Goal: Use online tool/utility: Utilize a website feature to perform a specific function

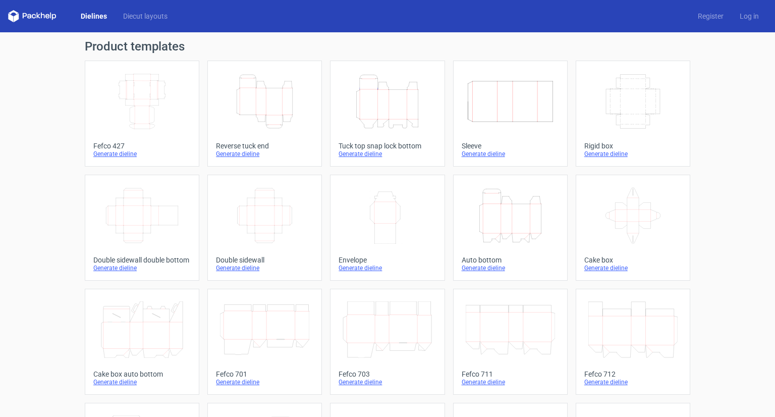
click at [503, 120] on icon "Width Depth Height" at bounding box center [510, 101] width 89 height 57
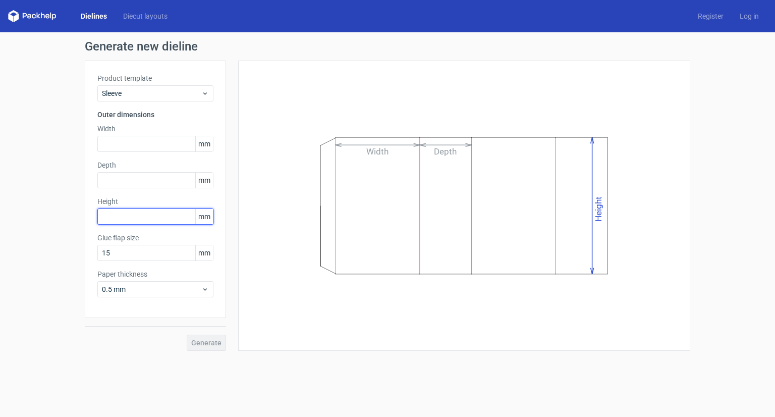
click at [119, 214] on input "text" at bounding box center [155, 216] width 116 height 16
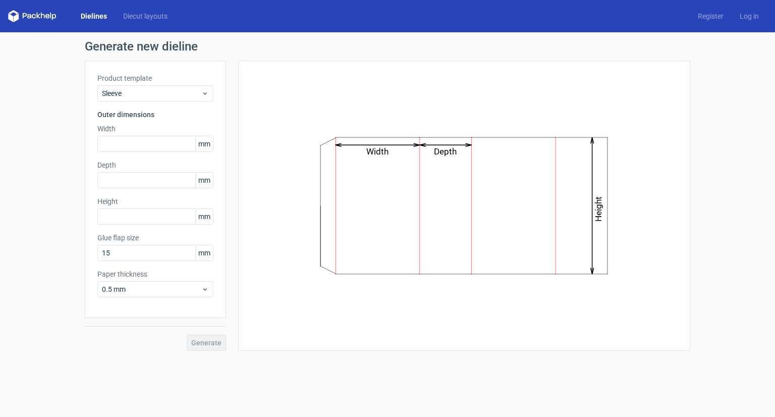
click at [415, 151] on icon "Width Depth Height" at bounding box center [464, 206] width 303 height 152
click at [570, 166] on icon "Width Depth Height" at bounding box center [464, 206] width 303 height 152
click at [593, 178] on icon "Width Depth Height" at bounding box center [464, 206] width 303 height 152
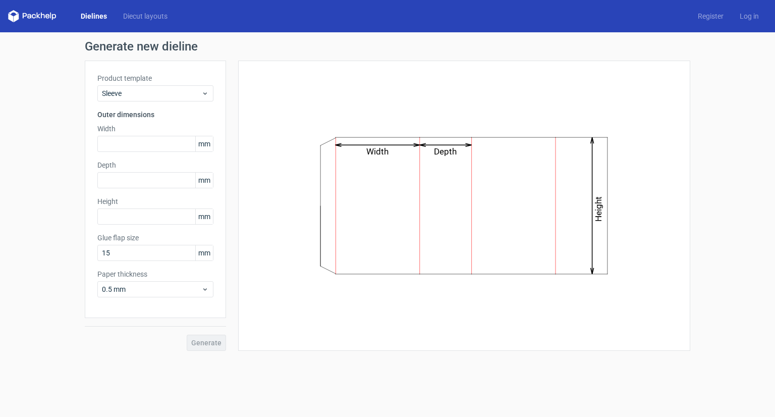
click at [444, 144] on icon "Width Depth Height" at bounding box center [464, 206] width 303 height 152
click at [444, 145] on line at bounding box center [446, 145] width 52 height 0
click at [672, 122] on div "Width Depth Height" at bounding box center [464, 205] width 427 height 265
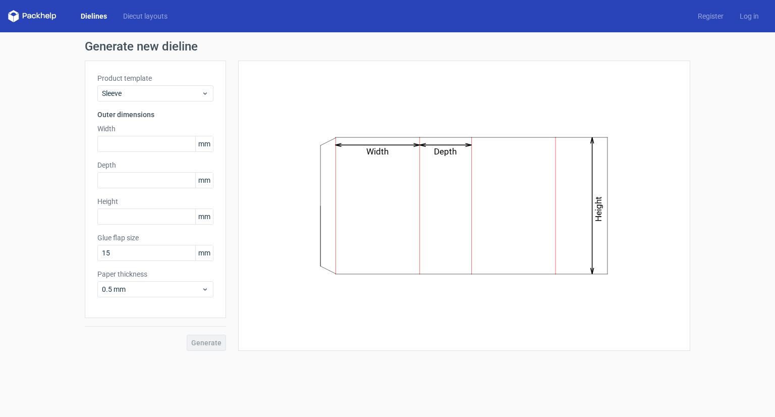
click at [672, 122] on div "Width Depth Height" at bounding box center [464, 205] width 427 height 265
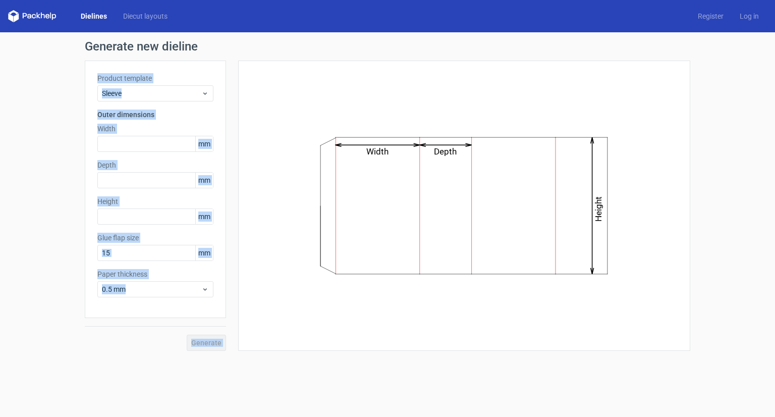
drag, startPoint x: 706, startPoint y: 43, endPoint x: 240, endPoint y: 91, distance: 468.8
click at [241, 85] on div "Generate new dieline Product template Sleeve Outer dimensions Width mm Depth mm…" at bounding box center [387, 195] width 775 height 326
click at [281, 46] on h1 "Generate new dieline" at bounding box center [388, 46] width 606 height 12
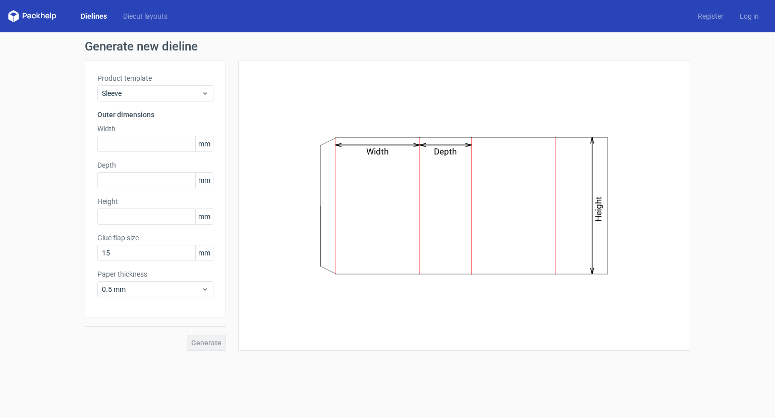
click at [93, 17] on link "Dielines" at bounding box center [94, 16] width 42 height 10
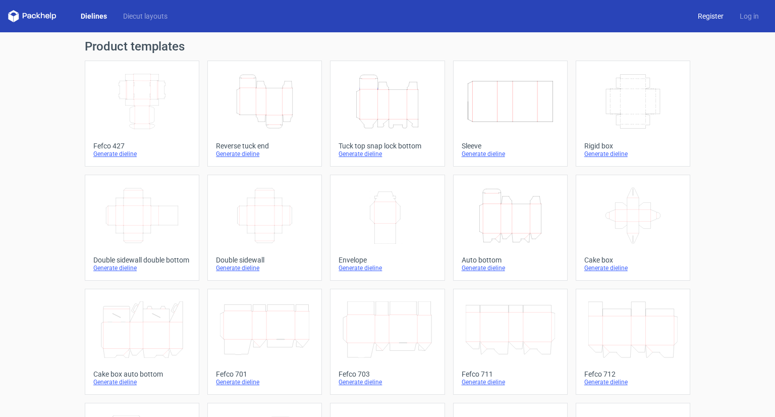
click at [704, 12] on link "Register" at bounding box center [711, 16] width 42 height 10
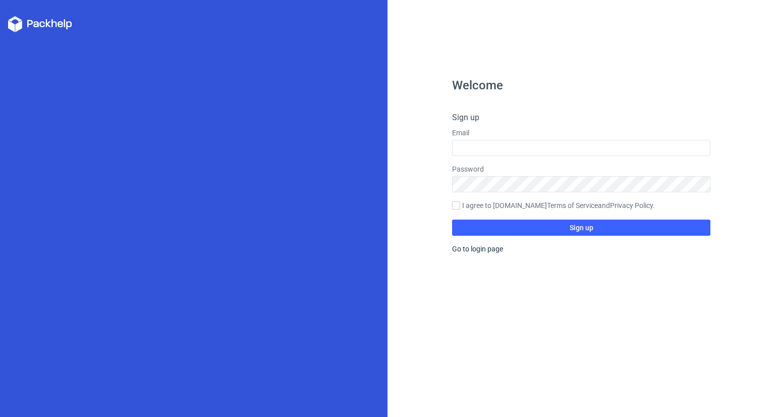
click at [41, 23] on icon at bounding box center [40, 24] width 64 height 16
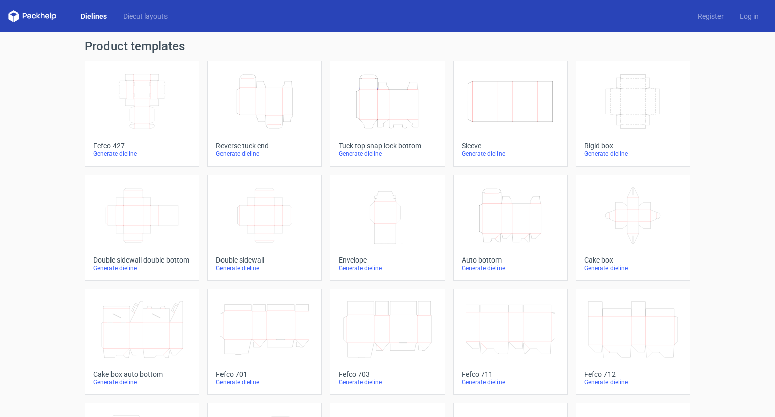
click at [104, 11] on link "Dielines" at bounding box center [94, 16] width 42 height 10
